Goal: Find specific page/section: Find specific page/section

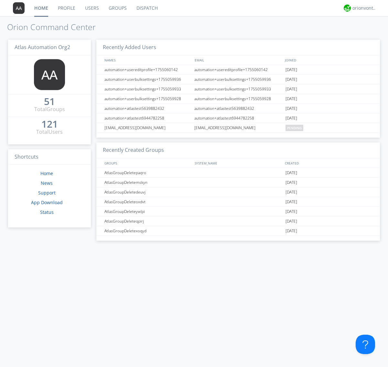
click at [147, 8] on link "Dispatch" at bounding box center [147, 8] width 31 height 16
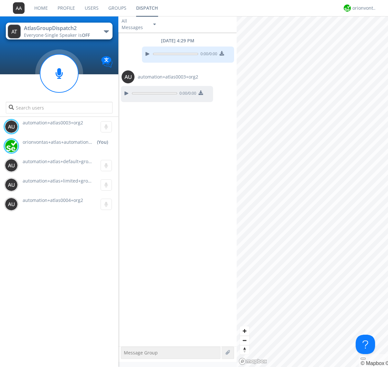
click at [106, 31] on div "button" at bounding box center [106, 31] width 5 height 3
click at [0, 0] on span "AtlasGroupDispatch" at bounding box center [0, 0] width 0 height 0
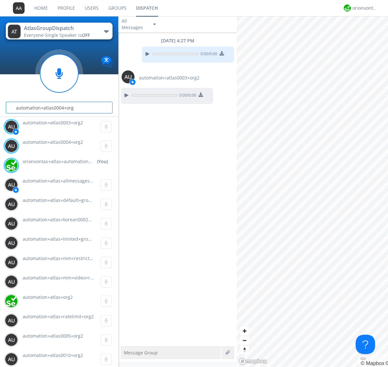
type input "automation+atlas0004+org2"
click at [363, 8] on div "orionvontas+atlas+automation+org2" at bounding box center [365, 8] width 24 height 6
